Goal: Information Seeking & Learning: Learn about a topic

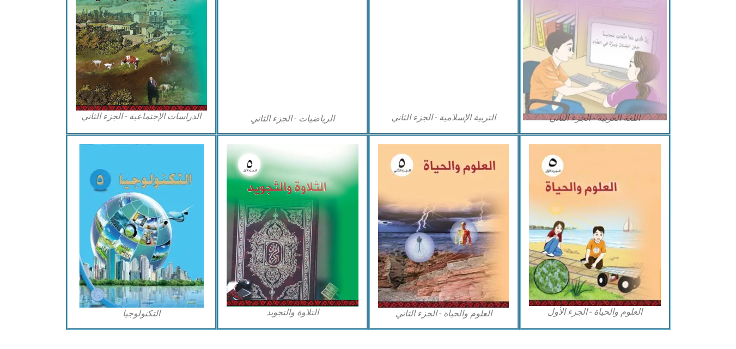
scroll to position [599, 0]
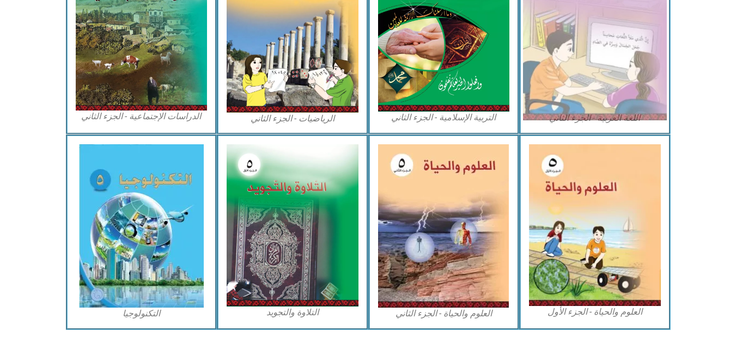
click at [591, 75] on img at bounding box center [595, 31] width 144 height 180
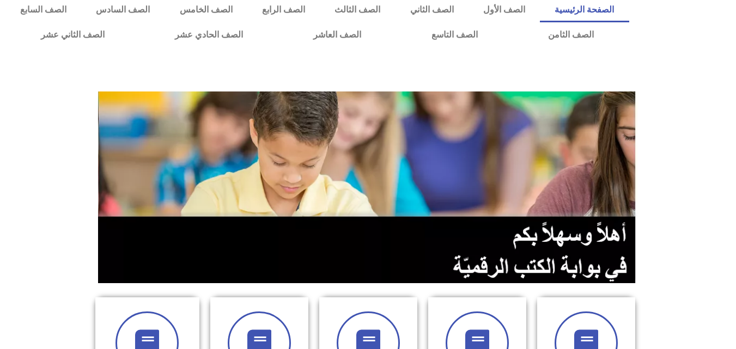
scroll to position [4, 0]
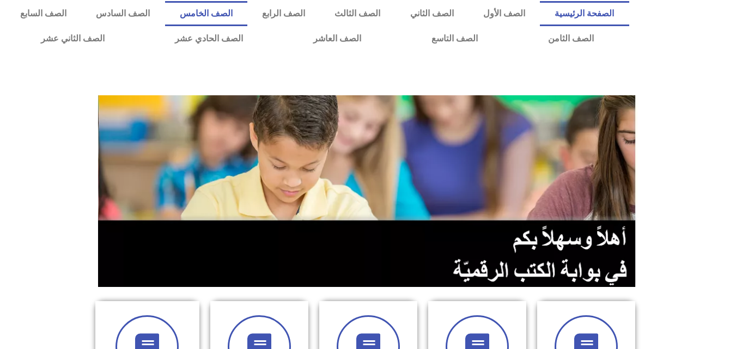
click at [247, 13] on link "الصف الخامس" at bounding box center [206, 13] width 82 height 25
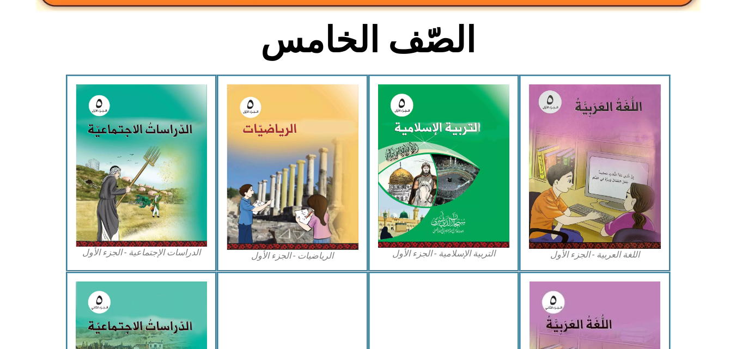
scroll to position [271, 0]
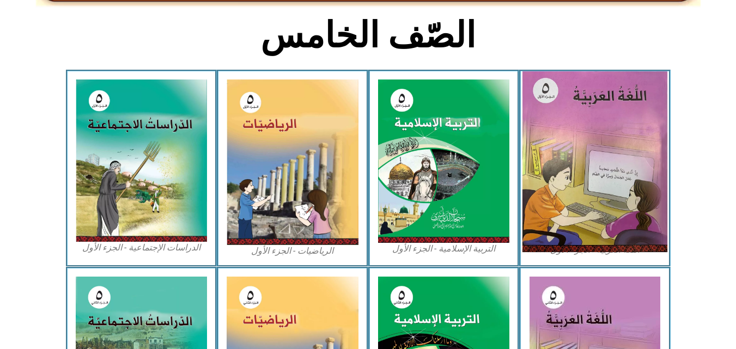
click at [542, 95] on img at bounding box center [595, 161] width 145 height 181
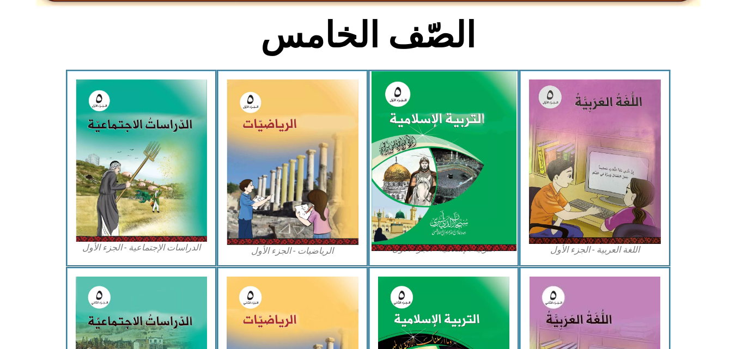
click at [471, 117] on img at bounding box center [443, 161] width 145 height 180
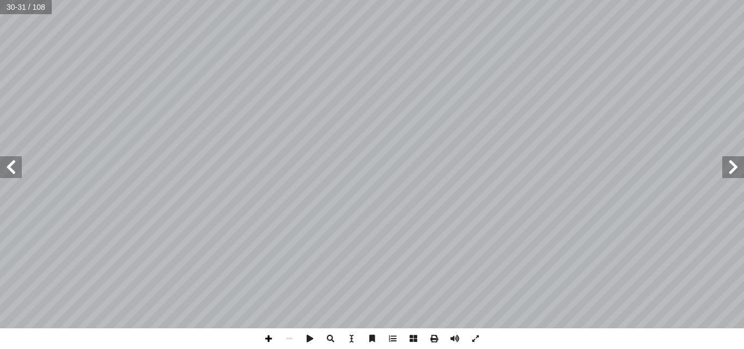
click at [264, 341] on span at bounding box center [268, 339] width 21 height 21
click at [17, 166] on span at bounding box center [11, 167] width 22 height 22
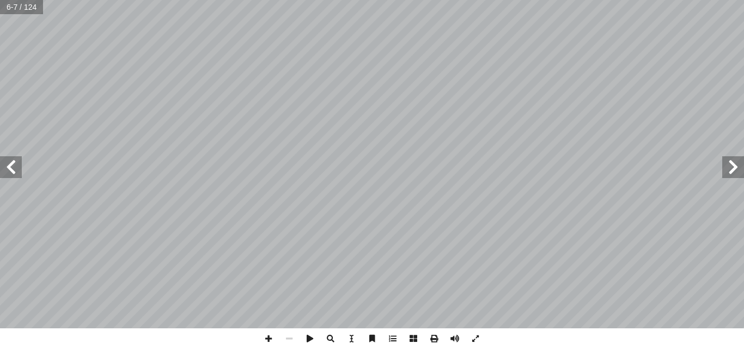
click at [17, 166] on span at bounding box center [11, 167] width 22 height 22
click at [394, 333] on span at bounding box center [392, 339] width 21 height 21
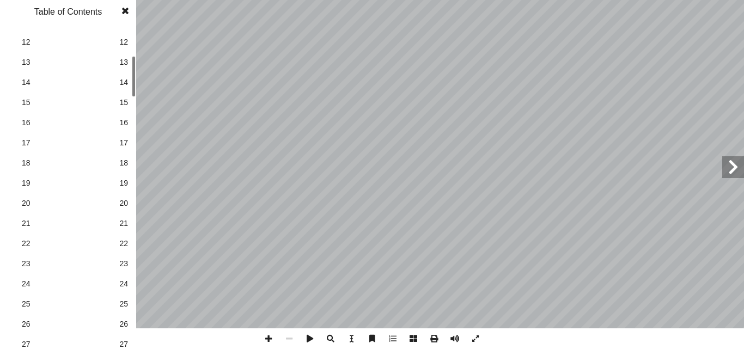
click at [136, 90] on div "1 1 2 2 3 3 4 4 5 5 6 6 7 7 8 8 9 9 10 10 11 11 12 12 13 13 14 14 15 15 16 16 1…" at bounding box center [68, 188] width 136 height 322
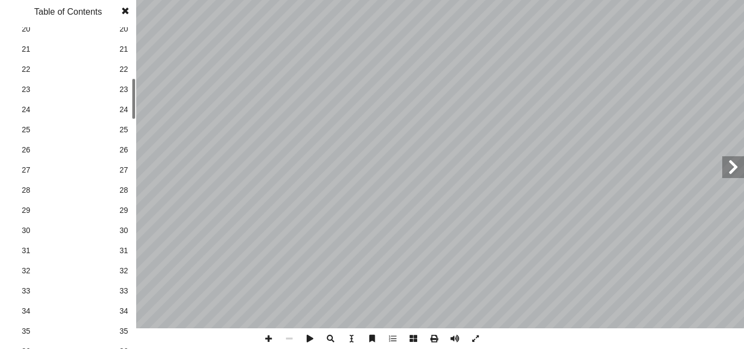
click at [133, 113] on div at bounding box center [134, 98] width 4 height 41
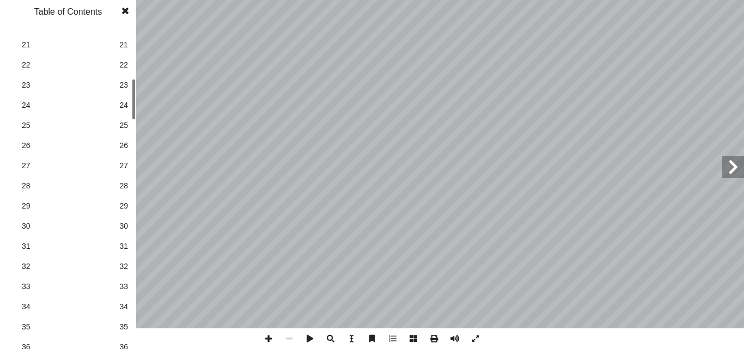
click at [124, 265] on span "32" at bounding box center [123, 266] width 9 height 11
click at [126, 8] on span at bounding box center [126, 11] width 20 height 22
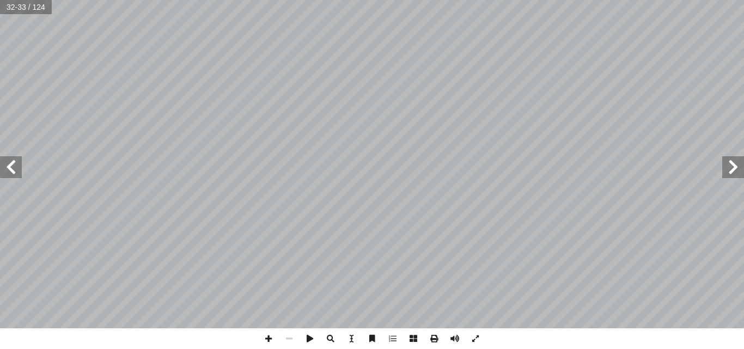
click at [9, 176] on span at bounding box center [11, 167] width 22 height 22
